Goal: Information Seeking & Learning: Learn about a topic

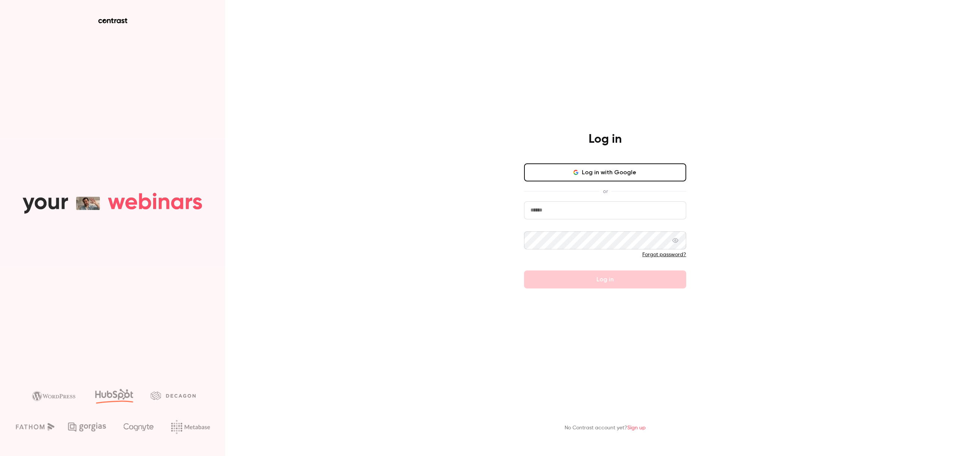
click at [611, 158] on div "Log in Log in with Google or Forgot password? Log in" at bounding box center [605, 210] width 195 height 157
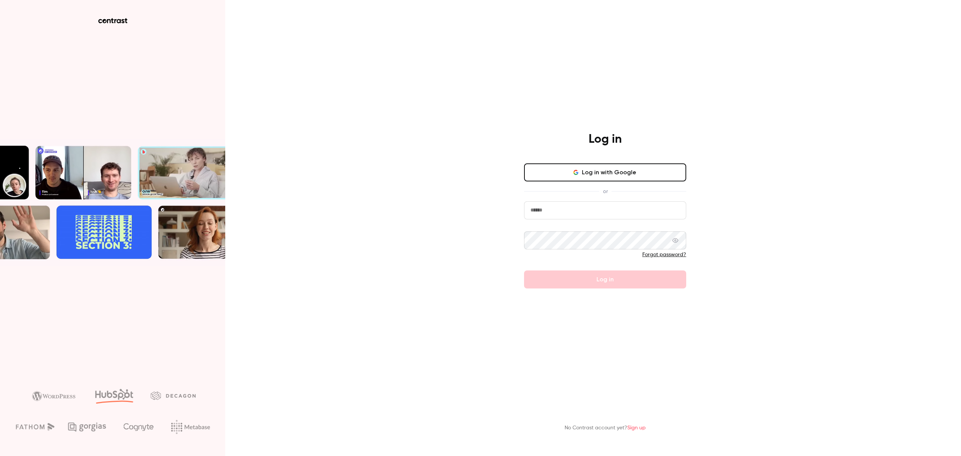
click at [612, 158] on div "Log in Log in with Google or Forgot password? Log in" at bounding box center [605, 210] width 195 height 157
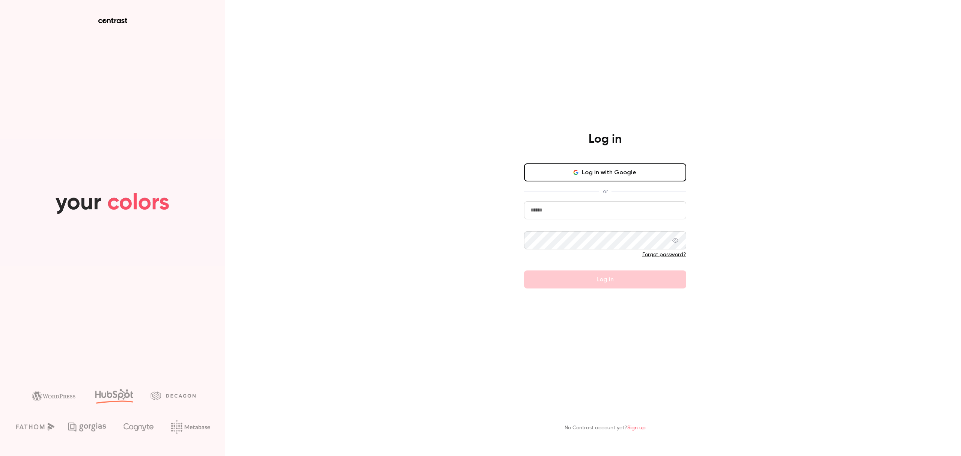
click at [612, 158] on div "Log in Log in with Google or Forgot password? Log in" at bounding box center [605, 210] width 195 height 157
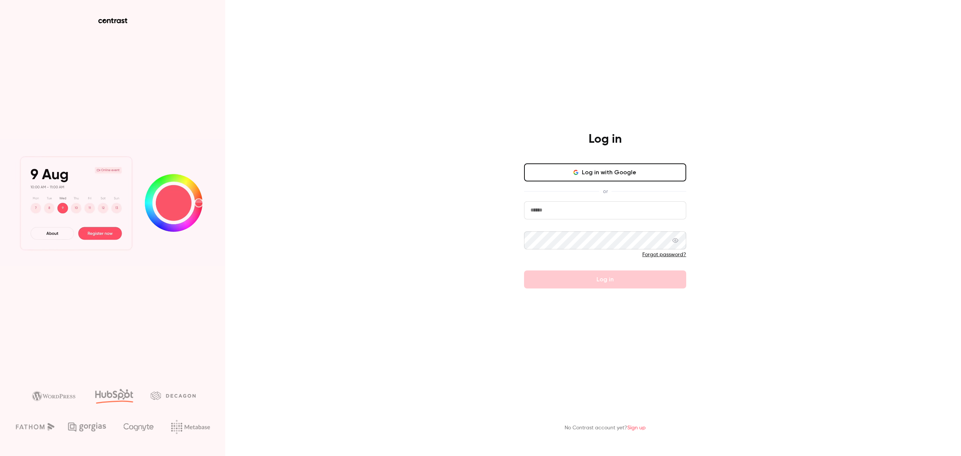
click at [618, 171] on button "Log in with Google" at bounding box center [605, 172] width 162 height 18
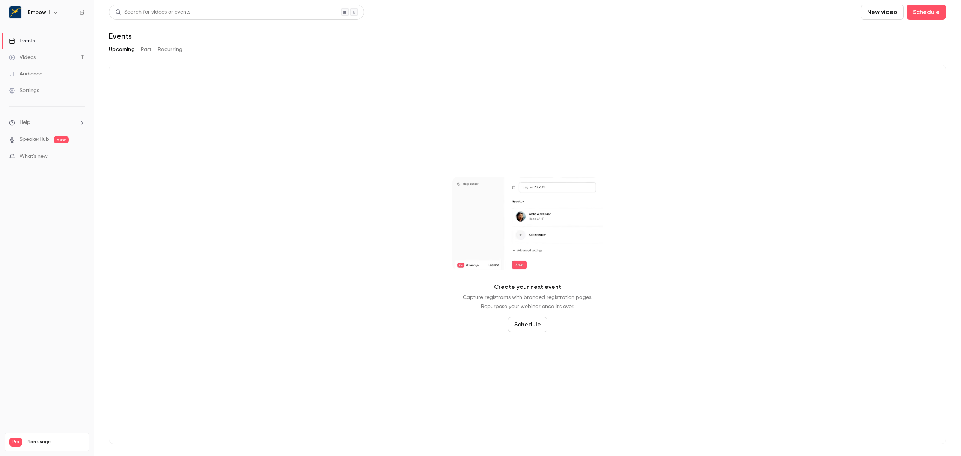
click at [51, 14] on button "button" at bounding box center [55, 12] width 9 height 9
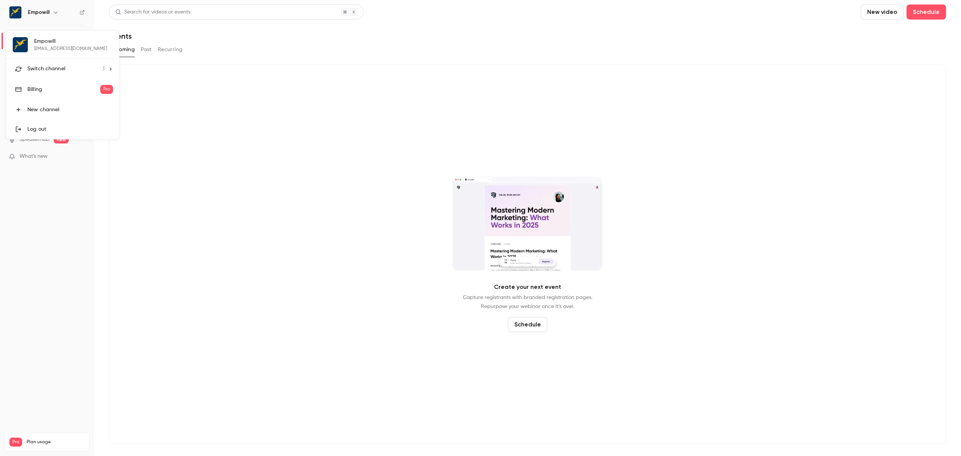
click at [63, 68] on span "Switch channel" at bounding box center [46, 69] width 38 height 8
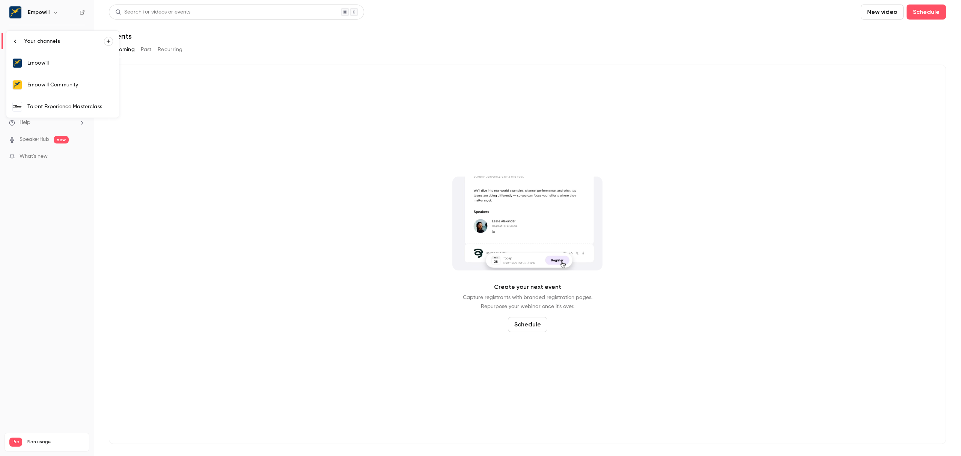
drag, startPoint x: 225, startPoint y: 128, endPoint x: 110, endPoint y: 105, distance: 117.5
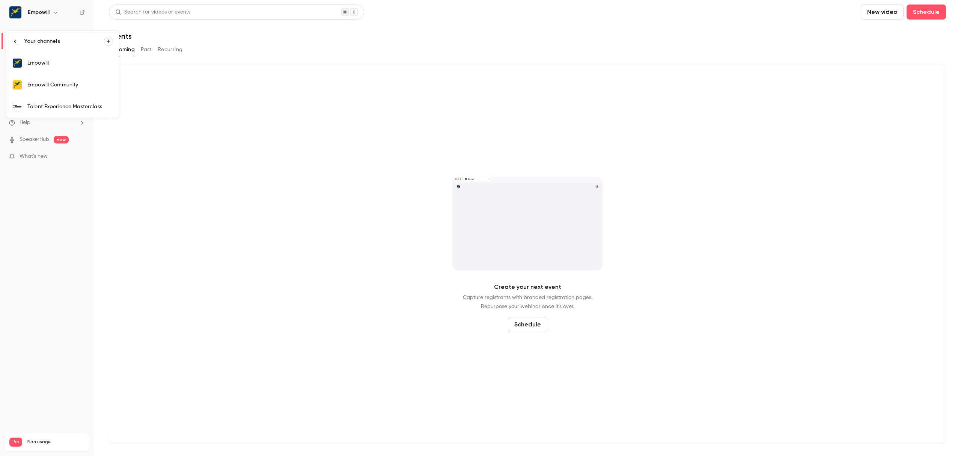
click at [222, 137] on div at bounding box center [480, 228] width 961 height 456
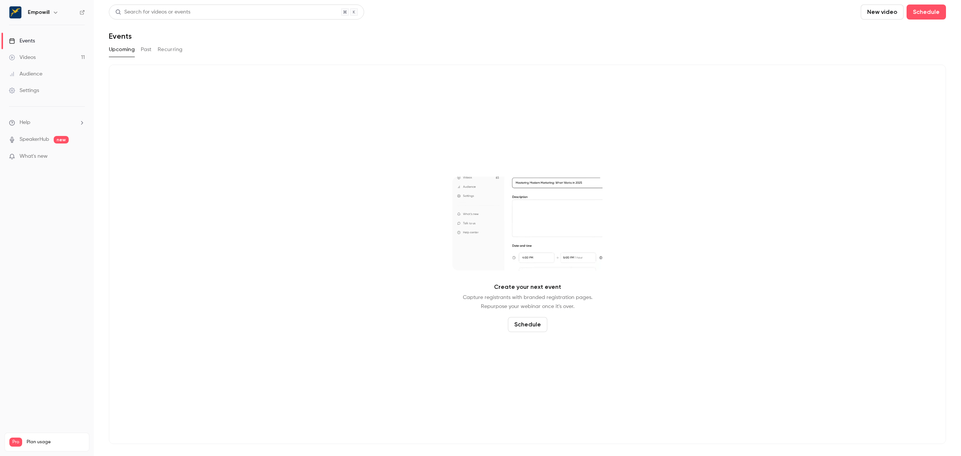
click at [53, 12] on icon "button" at bounding box center [56, 12] width 6 height 6
click at [70, 80] on link "Empowill Community" at bounding box center [62, 85] width 113 height 22
click at [64, 59] on link "Videos 16" at bounding box center [47, 57] width 94 height 17
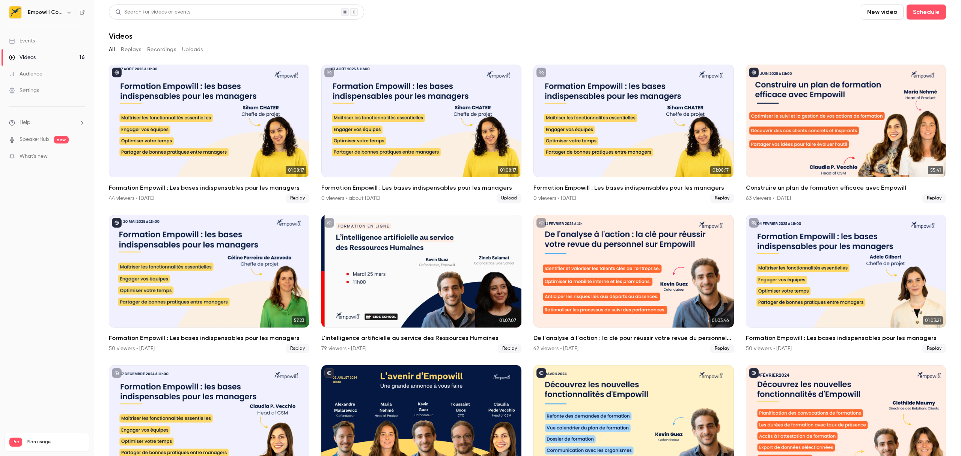
click at [51, 14] on h6 "Empowill Community" at bounding box center [45, 13] width 35 height 8
click at [65, 11] on button "button" at bounding box center [69, 12] width 9 height 9
click at [72, 75] on li "Switch channel 3" at bounding box center [62, 69] width 113 height 20
click at [83, 99] on link "Talent Experience Masterclass" at bounding box center [62, 107] width 113 height 22
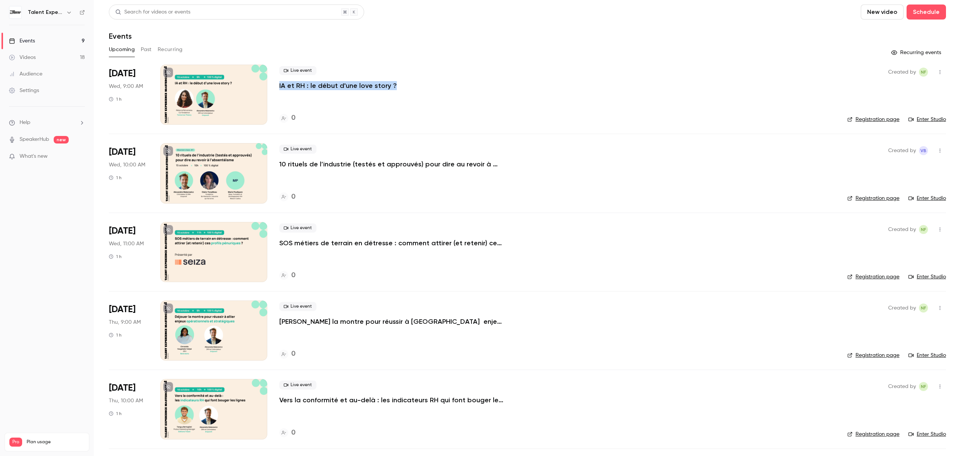
drag, startPoint x: 405, startPoint y: 87, endPoint x: 278, endPoint y: 89, distance: 126.9
click at [278, 89] on li "Oct 15 Wed, 9:00 AM 1 h Live event IA et RH : le début d'une love story ? 0 Cre…" at bounding box center [527, 99] width 837 height 69
copy p "IA et RH : le début d'une love story ?"
drag, startPoint x: 403, startPoint y: 89, endPoint x: 280, endPoint y: 86, distance: 123.2
click at [280, 86] on div "Live event IA et RH : le début d'une love story ?" at bounding box center [557, 78] width 556 height 24
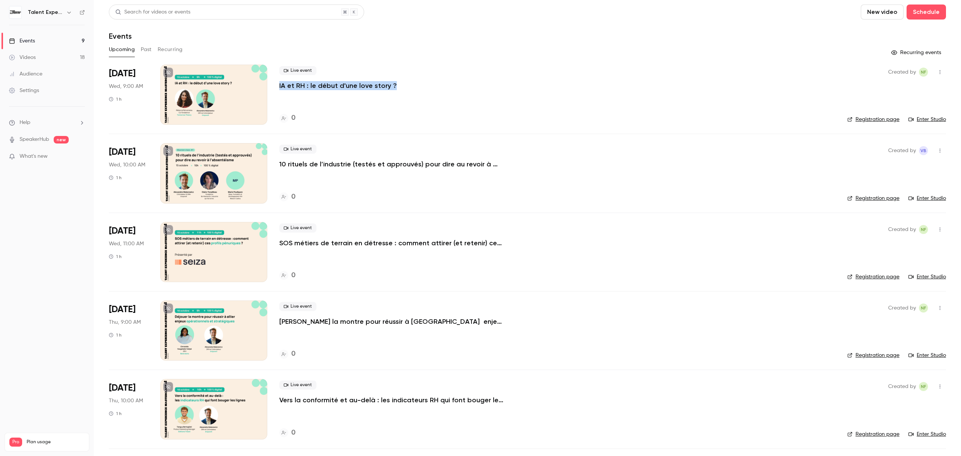
copy p "IA et RH : le début d'une love story ?"
drag, startPoint x: 406, startPoint y: 87, endPoint x: 278, endPoint y: 89, distance: 127.3
click at [278, 89] on li "Oct 15 Wed, 9:00 AM 1 h Live event IA et RH : le début d'une love story ? 0 Cre…" at bounding box center [527, 99] width 837 height 69
copy p "IA et RH : le début d'une love story ?"
click at [466, 169] on p "10 rituels de l’industrie (testés et approuvés) pour dire au revoir à l’absenté…" at bounding box center [391, 164] width 225 height 9
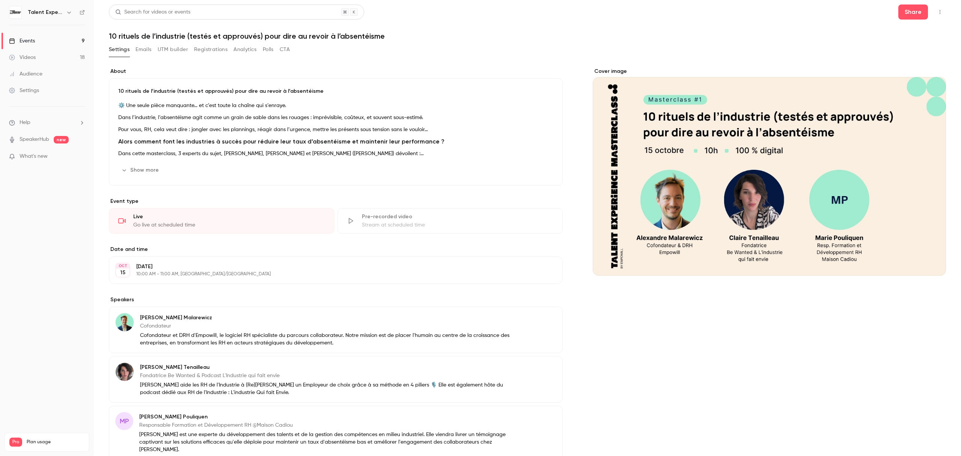
click at [266, 36] on h1 "10 rituels de l’industrie (testés et approuvés) pour dire au revoir à l’absenté…" at bounding box center [527, 36] width 837 height 9
copy div "10 rituels de l’industrie (testés et approuvés) pour dire au revoir à l’absenté…"
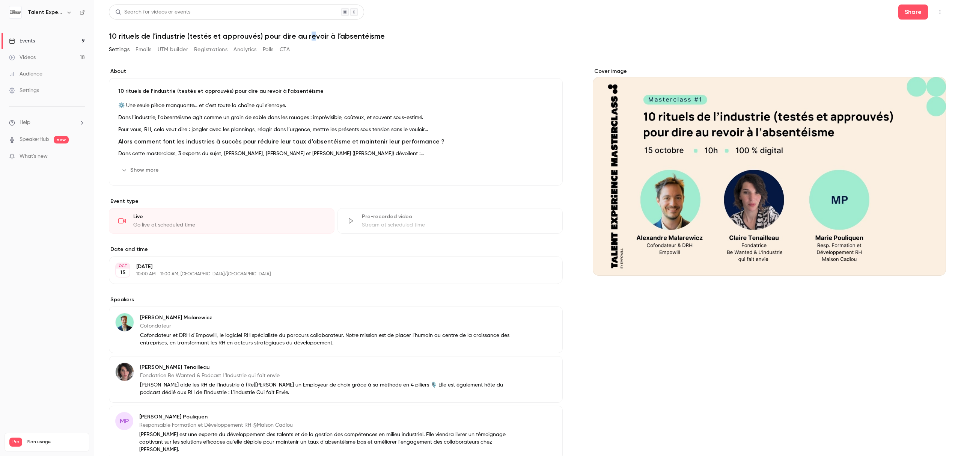
click at [314, 38] on h1 "10 rituels de l’industrie (testés et approuvés) pour dire au revoir à l’absenté…" at bounding box center [527, 36] width 837 height 9
click at [319, 35] on h1 "10 rituels de l’industrie (testés et approuvés) pour dire au revoir à l’absenté…" at bounding box center [527, 36] width 837 height 9
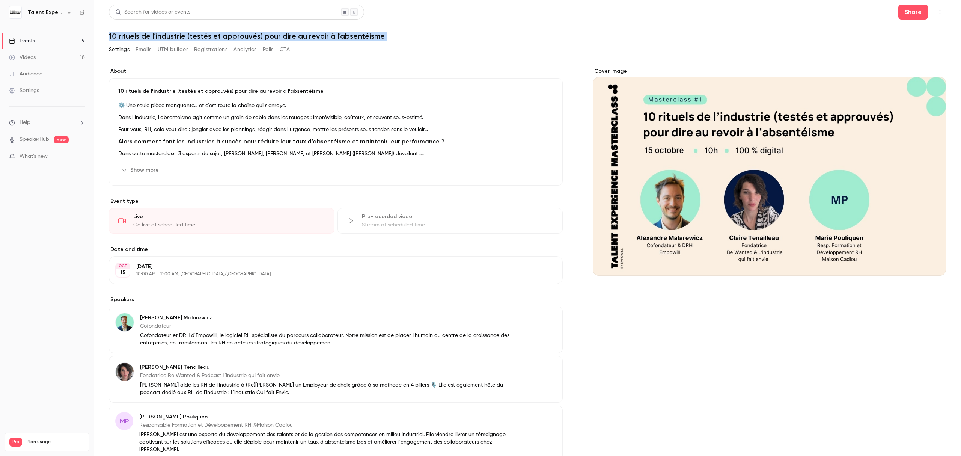
copy div "10 rituels de l’industrie (testés et approuvés) pour dire au revoir à l’absenté…"
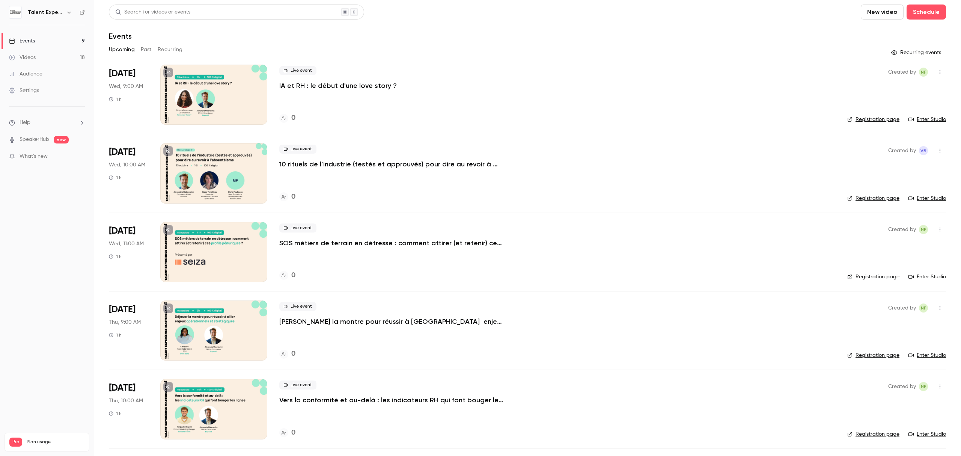
click at [393, 239] on p "SOS métiers de terrain en détresse : comment attirer (et retenir) ces profils p…" at bounding box center [391, 242] width 225 height 9
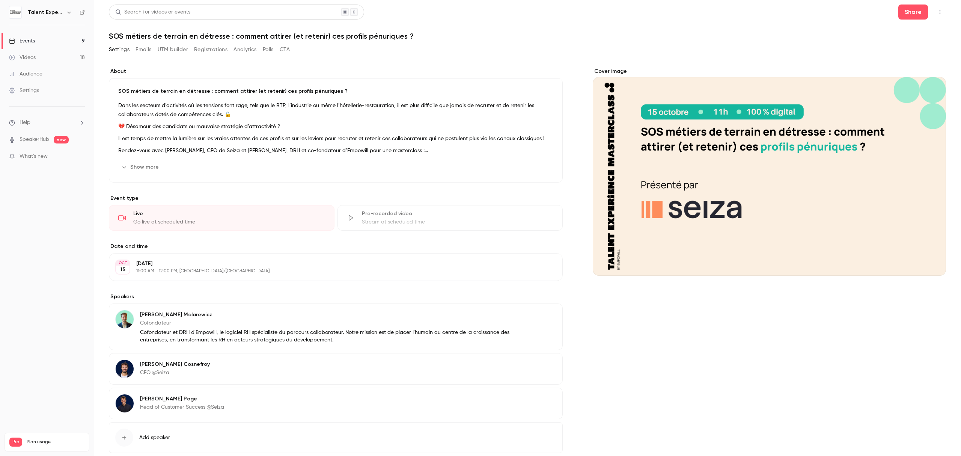
click at [243, 38] on h1 "SOS métiers de terrain en détresse : comment attirer (et retenir) ces profils p…" at bounding box center [527, 36] width 837 height 9
copy div "SOS métiers de terrain en détresse : comment attirer (et retenir) ces profils p…"
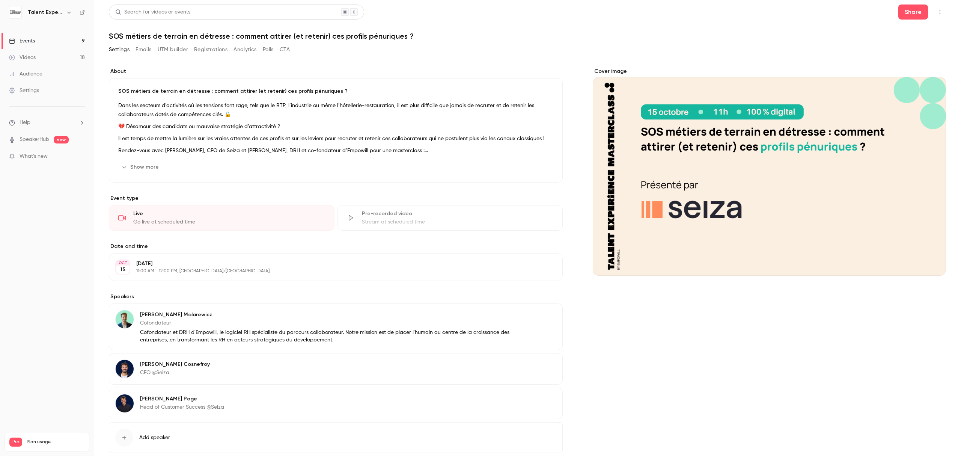
click at [505, 63] on div "About SOS métiers de terrain en détresse : comment attirer (et retenir) ces pro…" at bounding box center [527, 277] width 837 height 436
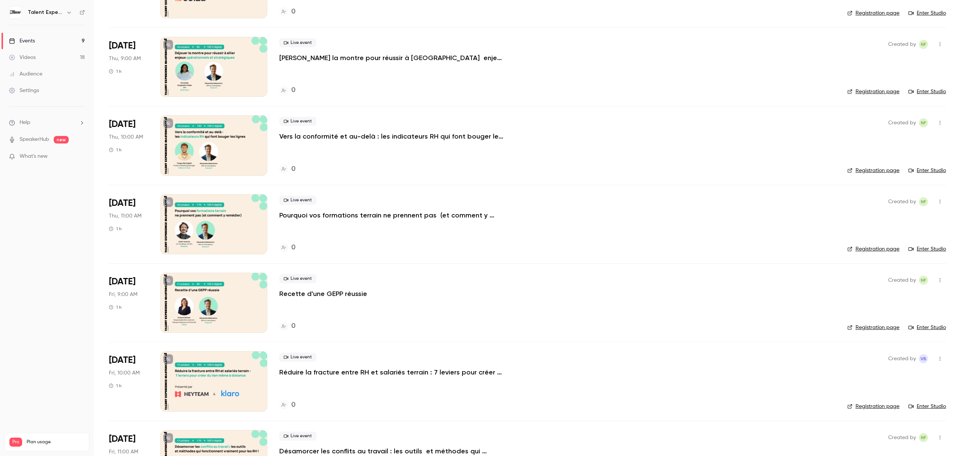
scroll to position [262, 0]
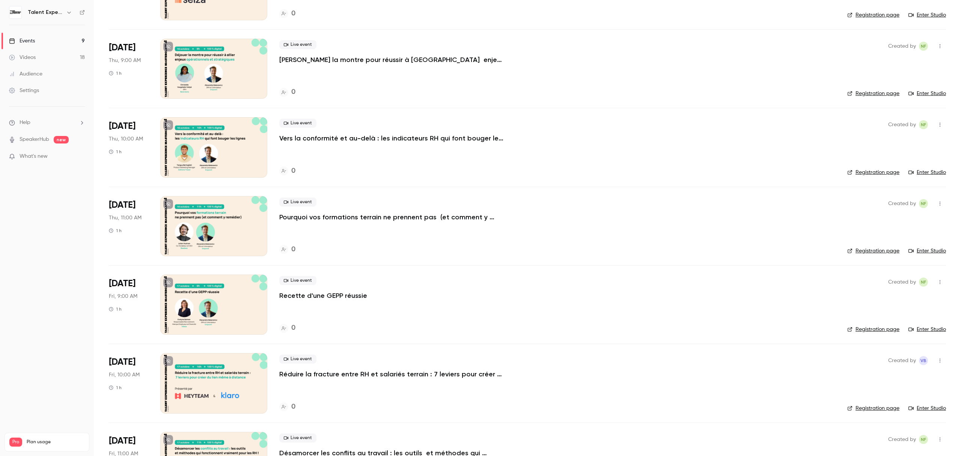
click at [468, 220] on p "Pourquoi vos formations terrain ne prennent pas (et comment y remédier)" at bounding box center [391, 217] width 225 height 9
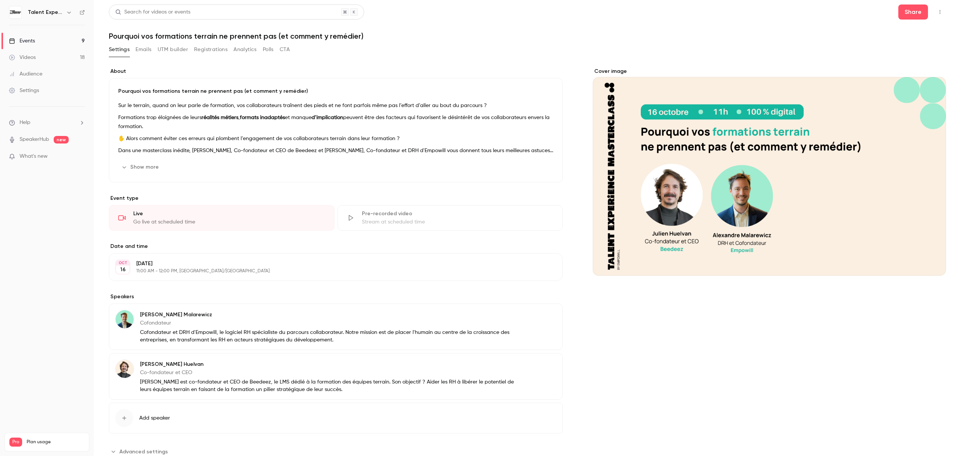
click at [281, 36] on h1 "Pourquoi vos formations terrain ne prennent pas (et comment y remédier)" at bounding box center [527, 36] width 837 height 9
click at [282, 36] on h1 "Pourquoi vos formations terrain ne prennent pas (et comment y remédier)" at bounding box center [527, 36] width 837 height 9
copy div "Pourquoi vos formations terrain ne prennent pas (et comment y remédier) Setting…"
click at [239, 24] on header "Search for videos or events Share Pourquoi vos formations terrain ne prennent p…" at bounding box center [527, 23] width 837 height 36
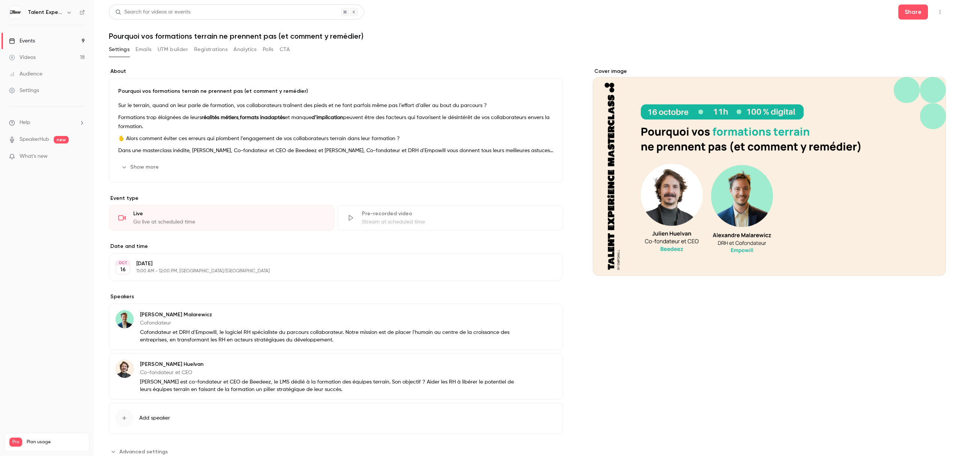
click at [246, 31] on header "Search for videos or events Share Pourquoi vos formations terrain ne prennent p…" at bounding box center [527, 23] width 837 height 36
copy div "Pourquoi vos formations terrain ne prennent pas (et comment y remédier) Setting…"
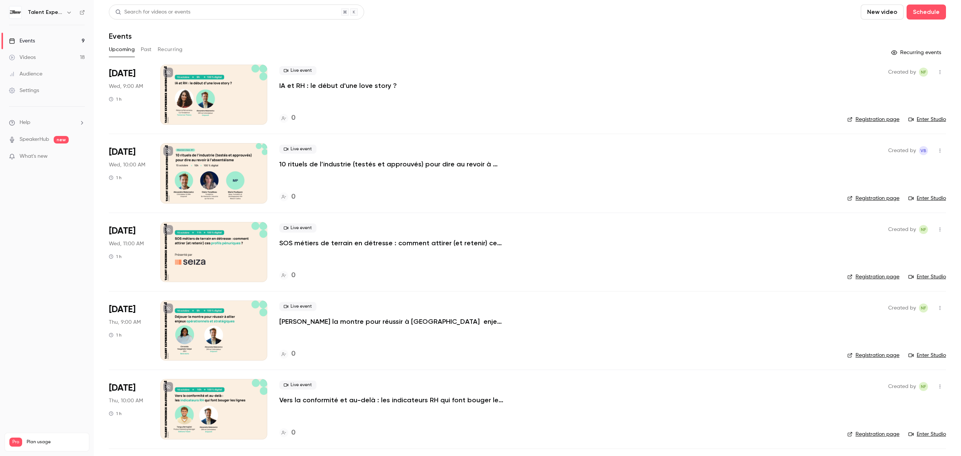
click at [617, 68] on div "Live event IA et RH : le début d'une love story ?" at bounding box center [557, 78] width 556 height 24
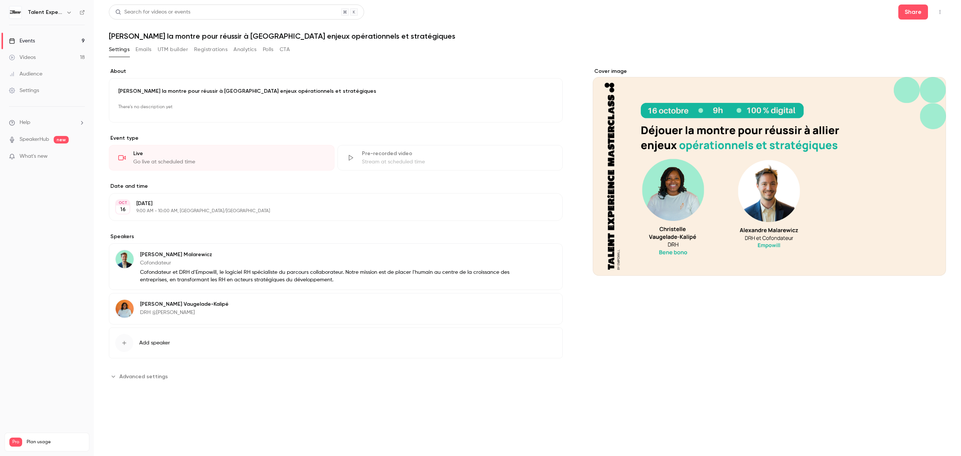
click at [174, 32] on h1 "[PERSON_NAME] la montre pour réussir à [GEOGRAPHIC_DATA] enjeux opérationnels e…" at bounding box center [527, 36] width 837 height 9
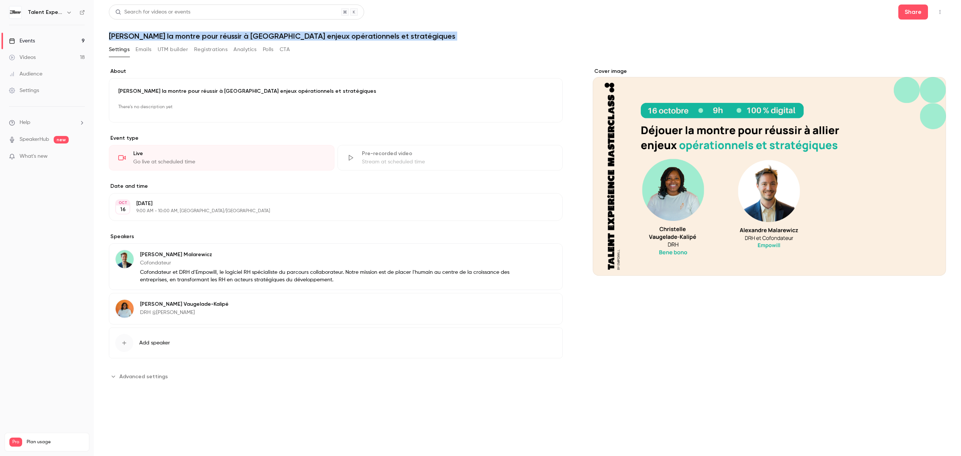
click at [174, 32] on h1 "[PERSON_NAME] la montre pour réussir à [GEOGRAPHIC_DATA] enjeux opérationnels e…" at bounding box center [527, 36] width 837 height 9
copy div "[PERSON_NAME] la montre pour réussir à [GEOGRAPHIC_DATA] enjeux opérationnels e…"
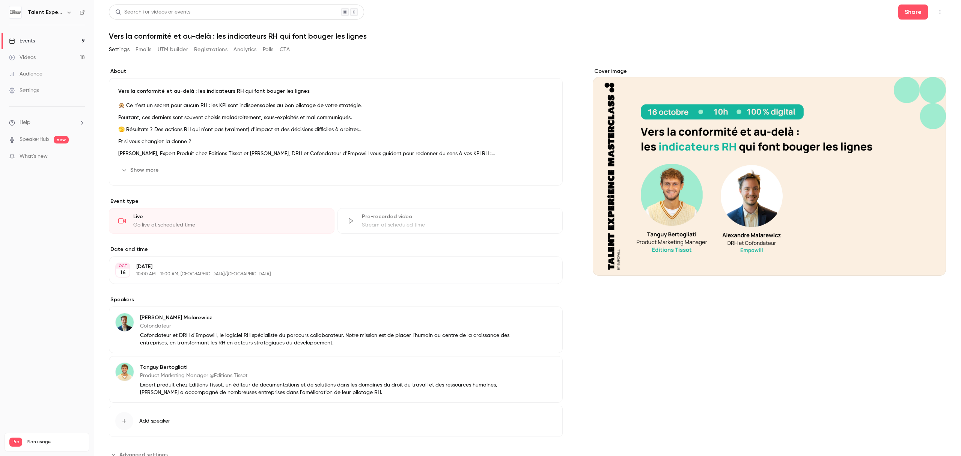
click at [358, 32] on h1 "Vers la conformité et au-delà : les indicateurs RH qui font bouger les lignes" at bounding box center [527, 36] width 837 height 9
copy div "Vers la conformité et au-delà : les indicateurs RH qui font bouger les lignes S…"
click at [246, 38] on h1 "Vers la conformité et au-delà : les indicateurs RH qui font bouger les lignes" at bounding box center [527, 36] width 837 height 9
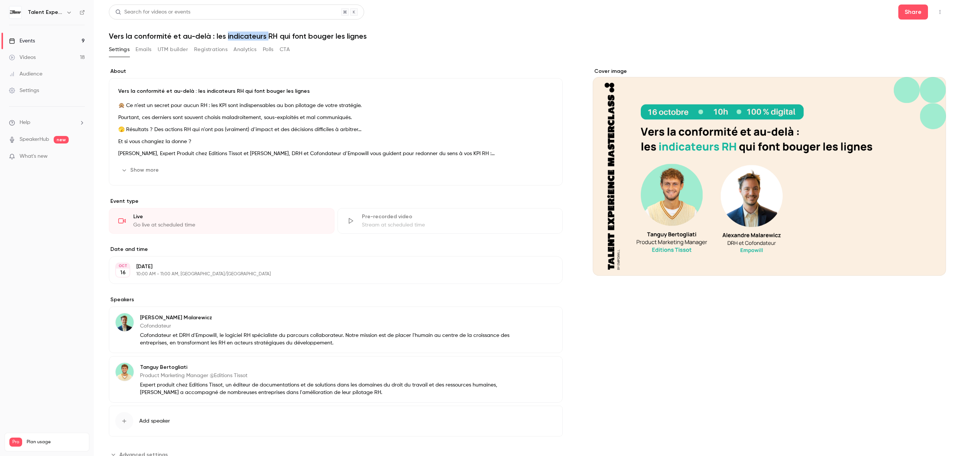
click at [246, 38] on h1 "Vers la conformité et au-delà : les indicateurs RH qui font bouger les lignes" at bounding box center [527, 36] width 837 height 9
click at [251, 35] on h1 "Vers la conformité et au-delà : les indicateurs RH qui font bouger les lignes" at bounding box center [527, 36] width 837 height 9
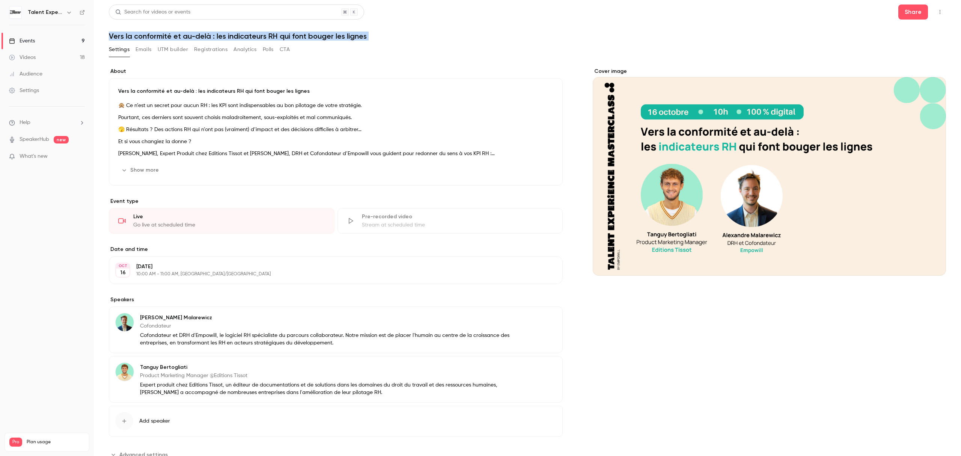
copy div "Vers la conformité et au-delà : les indicateurs RH qui font bouger les lignes S…"
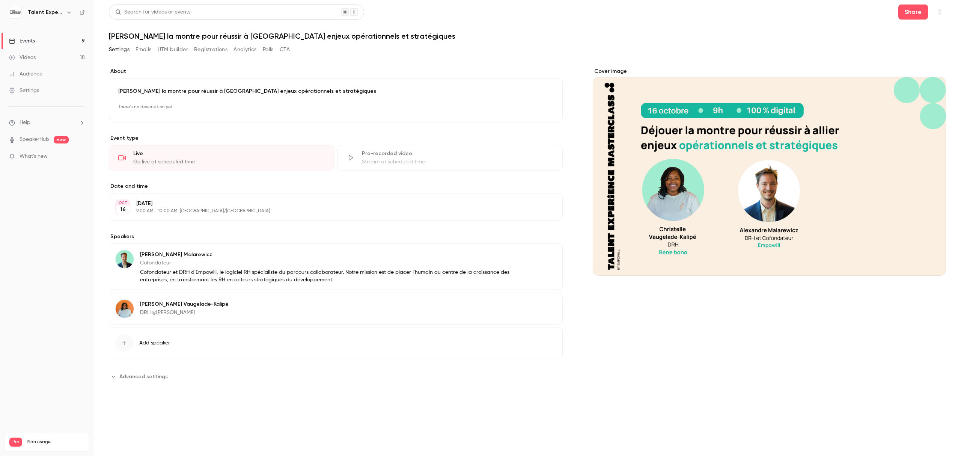
click at [202, 34] on h1 "[PERSON_NAME] la montre pour réussir à [GEOGRAPHIC_DATA] enjeux opérationnels e…" at bounding box center [527, 36] width 837 height 9
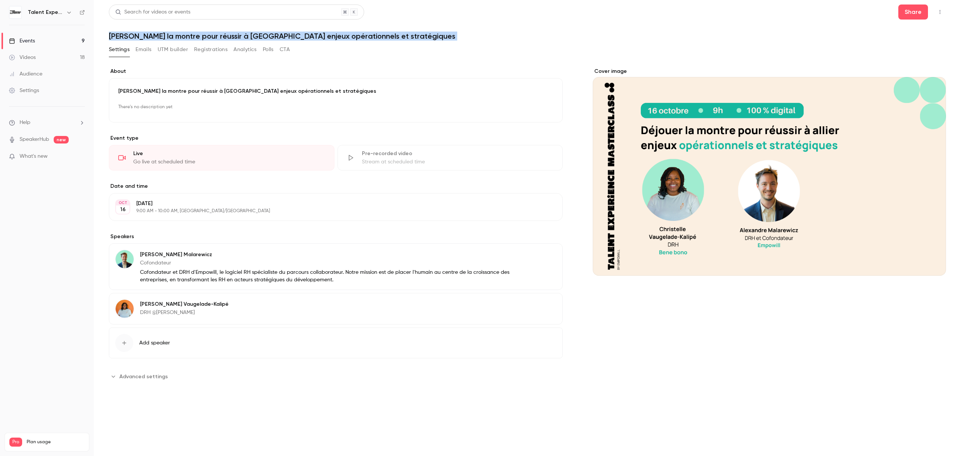
click at [202, 34] on h1 "[PERSON_NAME] la montre pour réussir à [GEOGRAPHIC_DATA] enjeux opérationnels e…" at bounding box center [527, 36] width 837 height 9
copy div "[PERSON_NAME] la montre pour réussir à [GEOGRAPHIC_DATA] enjeux opérationnels e…"
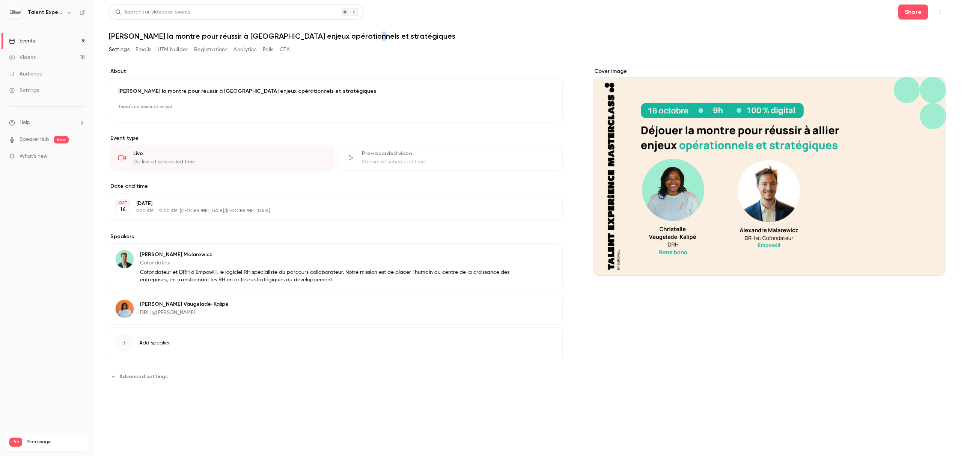
click at [352, 36] on h1 "Déjouer la montre pour réussir à allier enjeux opérationnels et stratégiques" at bounding box center [527, 36] width 837 height 9
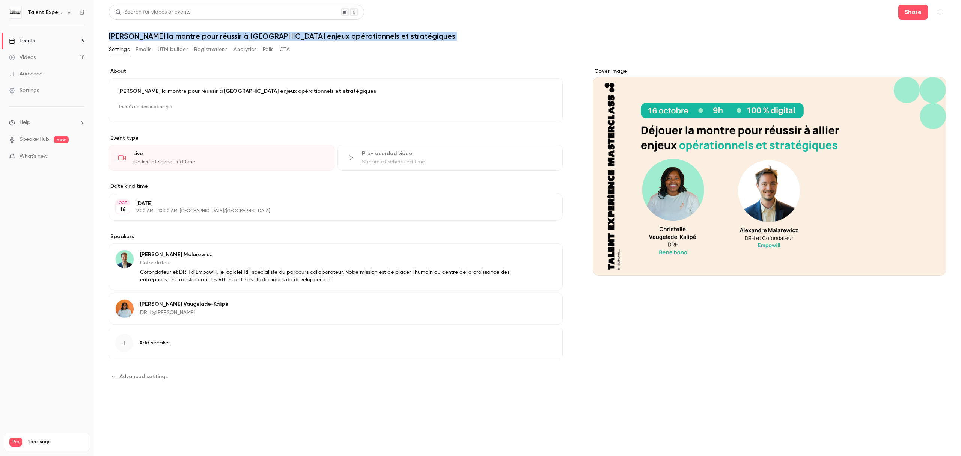
click at [352, 36] on h1 "Déjouer la montre pour réussir à allier enjeux opérationnels et stratégiques" at bounding box center [527, 36] width 837 height 9
copy div "Déjouer la montre pour réussir à allier enjeux opérationnels et stratégiques Se…"
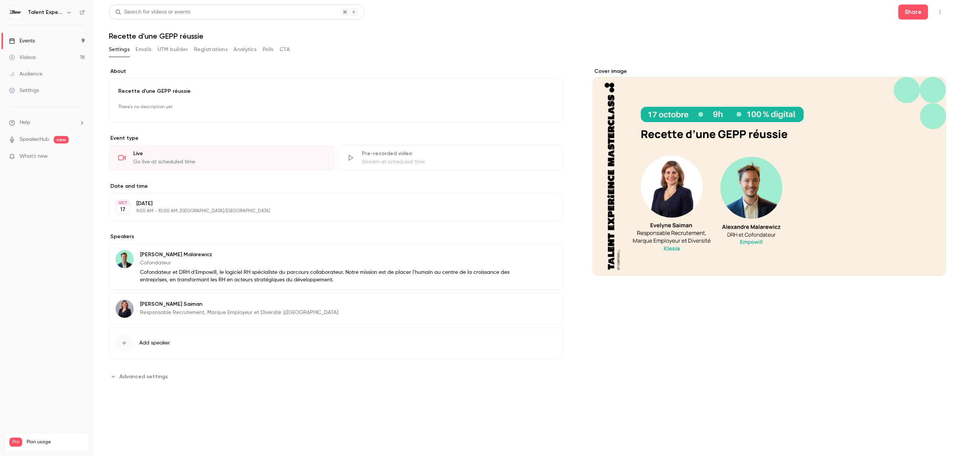
click at [175, 33] on h1 "Recette d'une GEPP réussie" at bounding box center [527, 36] width 837 height 9
copy div "Recette d'une GEPP réussie Settings Emails UTM builder Registrations Analytics …"
click at [193, 40] on h1 "Recette d'une GEPP réussie" at bounding box center [527, 36] width 837 height 9
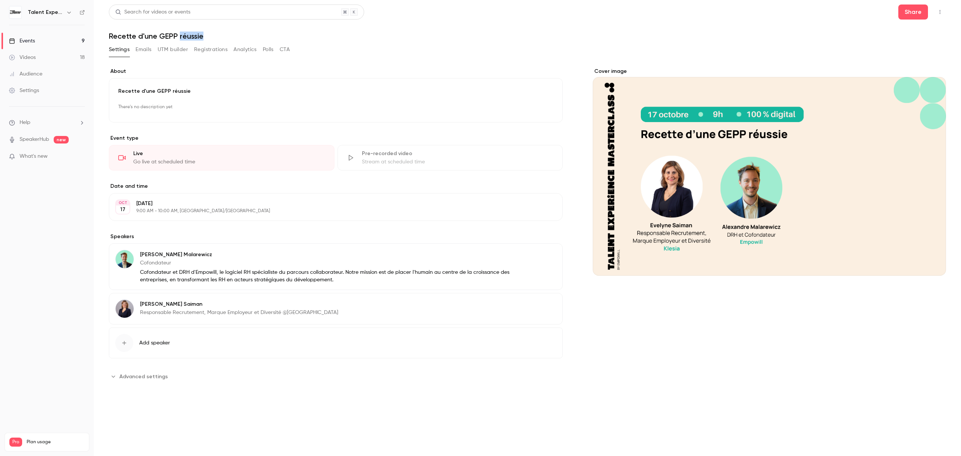
click at [193, 40] on h1 "Recette d'une GEPP réussie" at bounding box center [527, 36] width 837 height 9
copy div "Recette d'une GEPP réussie Settings Emails UTM builder Registrations Analytics …"
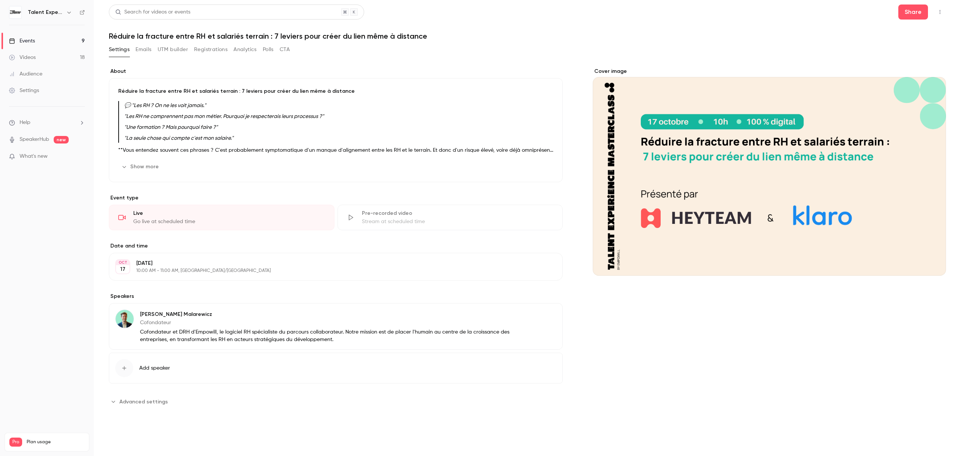
drag, startPoint x: 298, startPoint y: 41, endPoint x: 293, endPoint y: 32, distance: 10.8
click at [298, 42] on div "Search for videos or events Share Réduire la fracture entre RH et salariés terr…" at bounding box center [527, 215] width 837 height 421
click at [293, 32] on h1 "Réduire la fracture entre RH et salariés terrain : 7 leviers pour créer du lien…" at bounding box center [527, 36] width 837 height 9
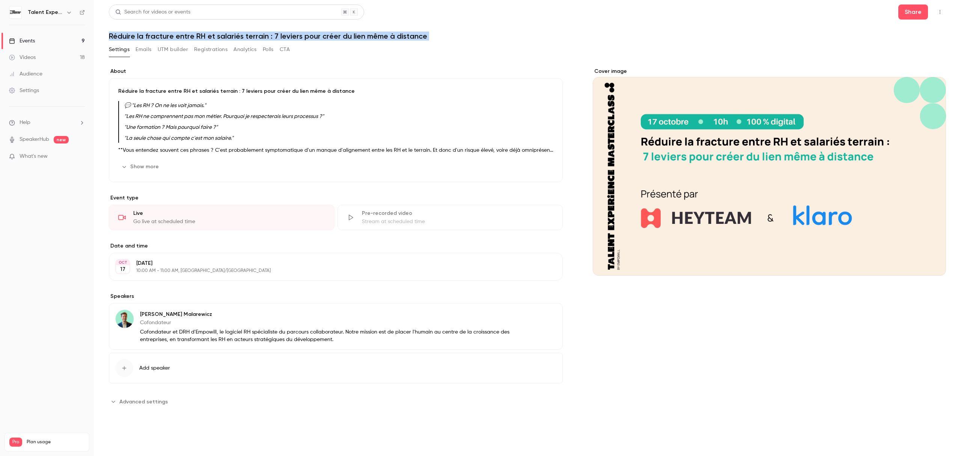
copy div "Réduire la fracture entre RH et salariés terrain : 7 leviers pour créer du lien…"
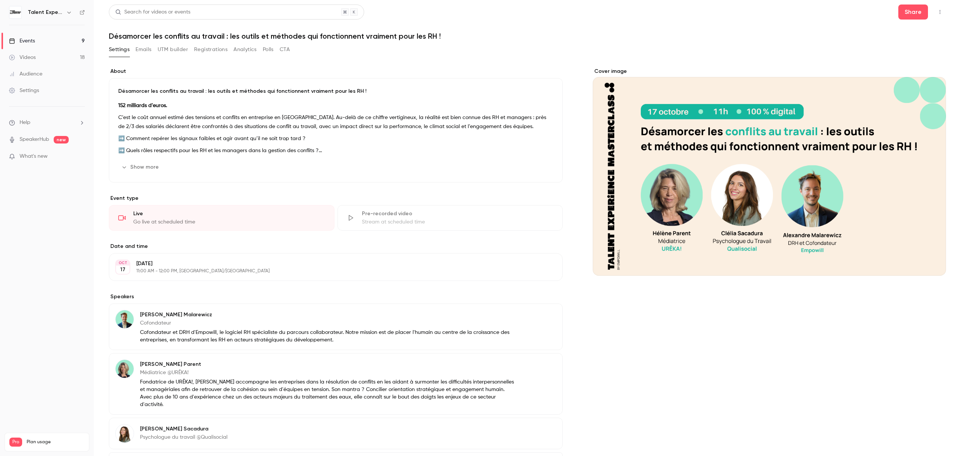
click at [381, 41] on div "Search for videos or events Share Désamorcer les conflits au travail : les outi…" at bounding box center [527, 265] width 837 height 520
click at [374, 33] on h1 "Désamorcer les conflits au travail : les outils et méthodes qui fonctionnent vr…" at bounding box center [527, 36] width 837 height 9
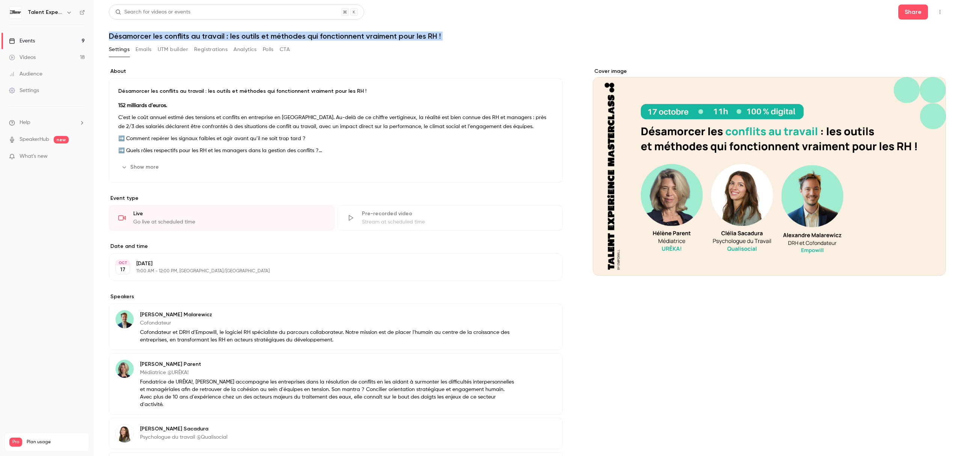
click at [374, 33] on h1 "Désamorcer les conflits au travail : les outils et méthodes qui fonctionnent vr…" at bounding box center [527, 36] width 837 height 9
copy div "Désamorcer les conflits au travail : les outils et méthodes qui fonctionnent vr…"
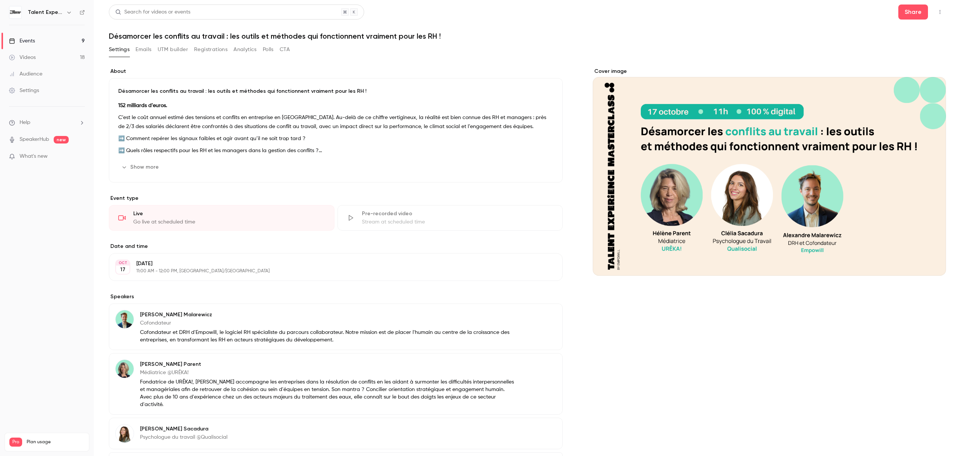
click at [242, 91] on p "Désamorcer les conflits au travail : les outils et méthodes qui fonctionnent vr…" at bounding box center [335, 91] width 435 height 8
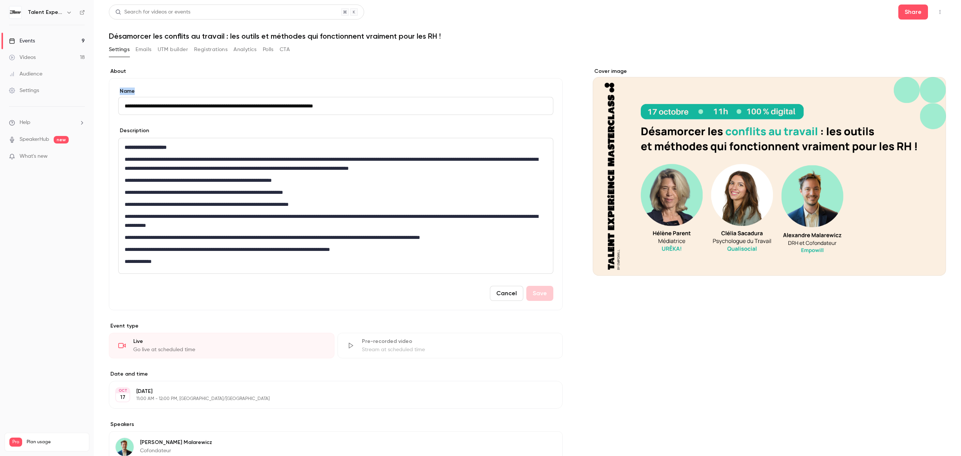
click at [242, 91] on label "Name" at bounding box center [335, 91] width 435 height 8
click at [242, 97] on input "**********" at bounding box center [335, 106] width 435 height 18
click at [242, 91] on label "Name" at bounding box center [335, 91] width 435 height 8
click at [242, 97] on input "**********" at bounding box center [335, 106] width 435 height 18
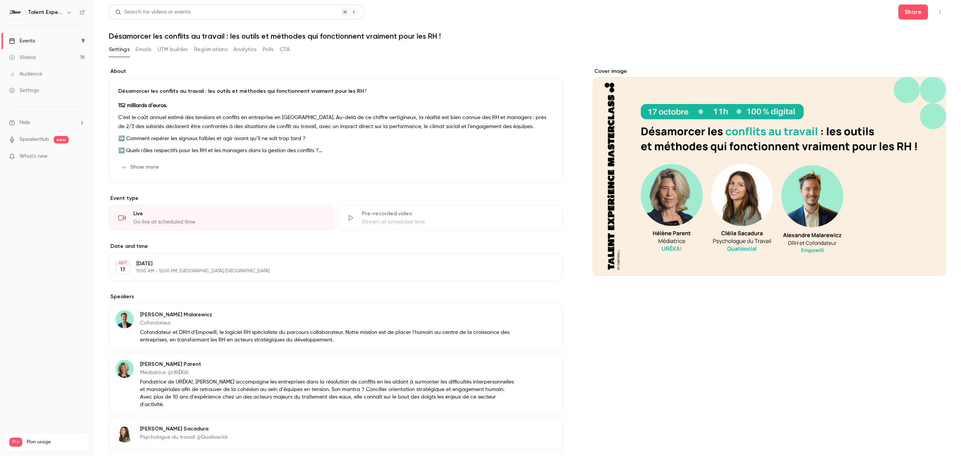
click at [739, 286] on div "Cover image" at bounding box center [769, 287] width 353 height 439
